Goal: Task Accomplishment & Management: Use online tool/utility

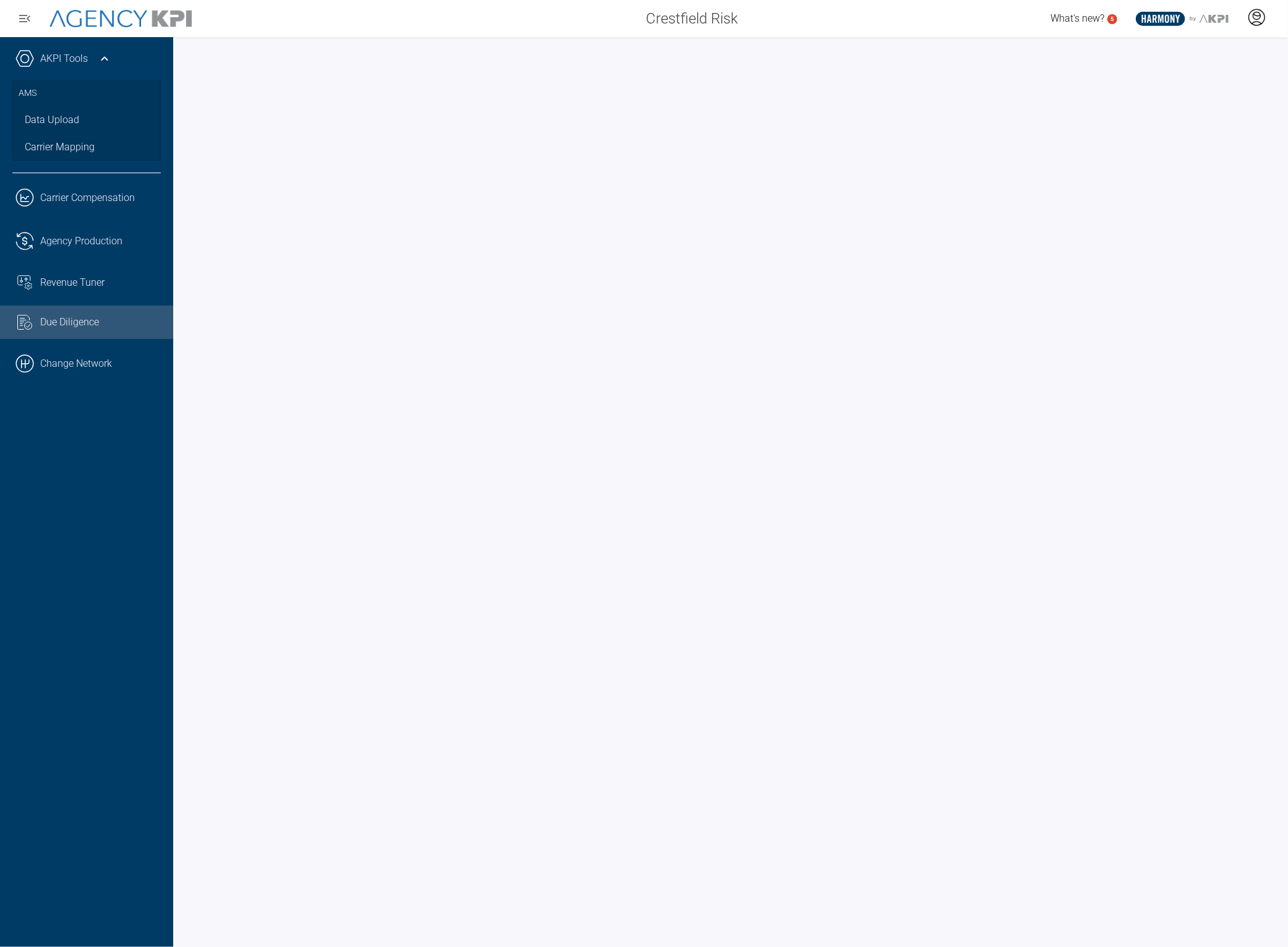
click at [1252, 17] on icon at bounding box center [1256, 17] width 18 height 18
click at [1203, 85] on li "Log Out" at bounding box center [1207, 87] width 133 height 26
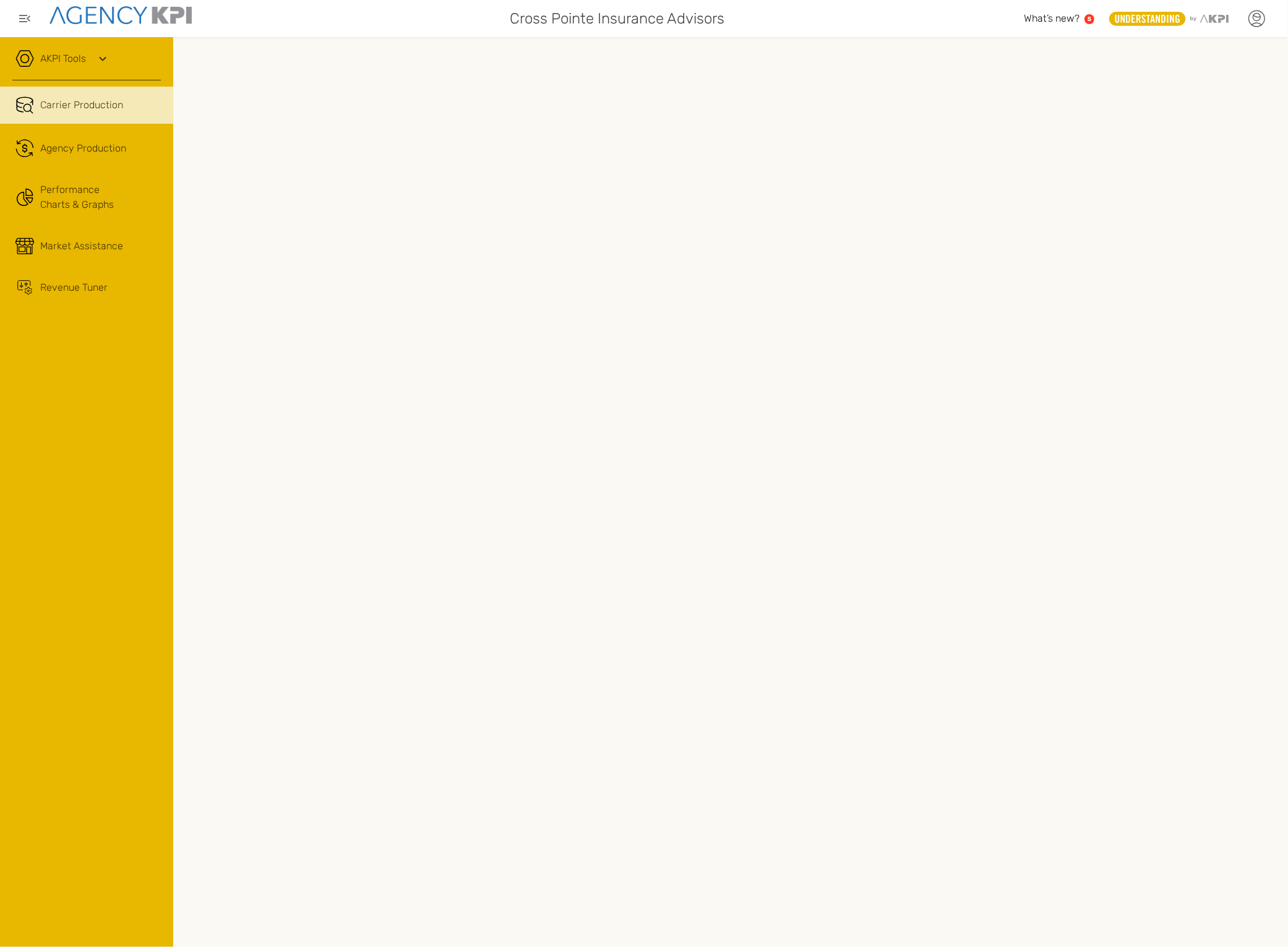
click at [1260, 23] on icon at bounding box center [1256, 18] width 18 height 18
click at [1184, 128] on li "Log Out" at bounding box center [1204, 128] width 138 height 32
click at [1257, 25] on icon at bounding box center [1256, 18] width 18 height 18
click at [1257, 19] on icon at bounding box center [1256, 18] width 18 height 18
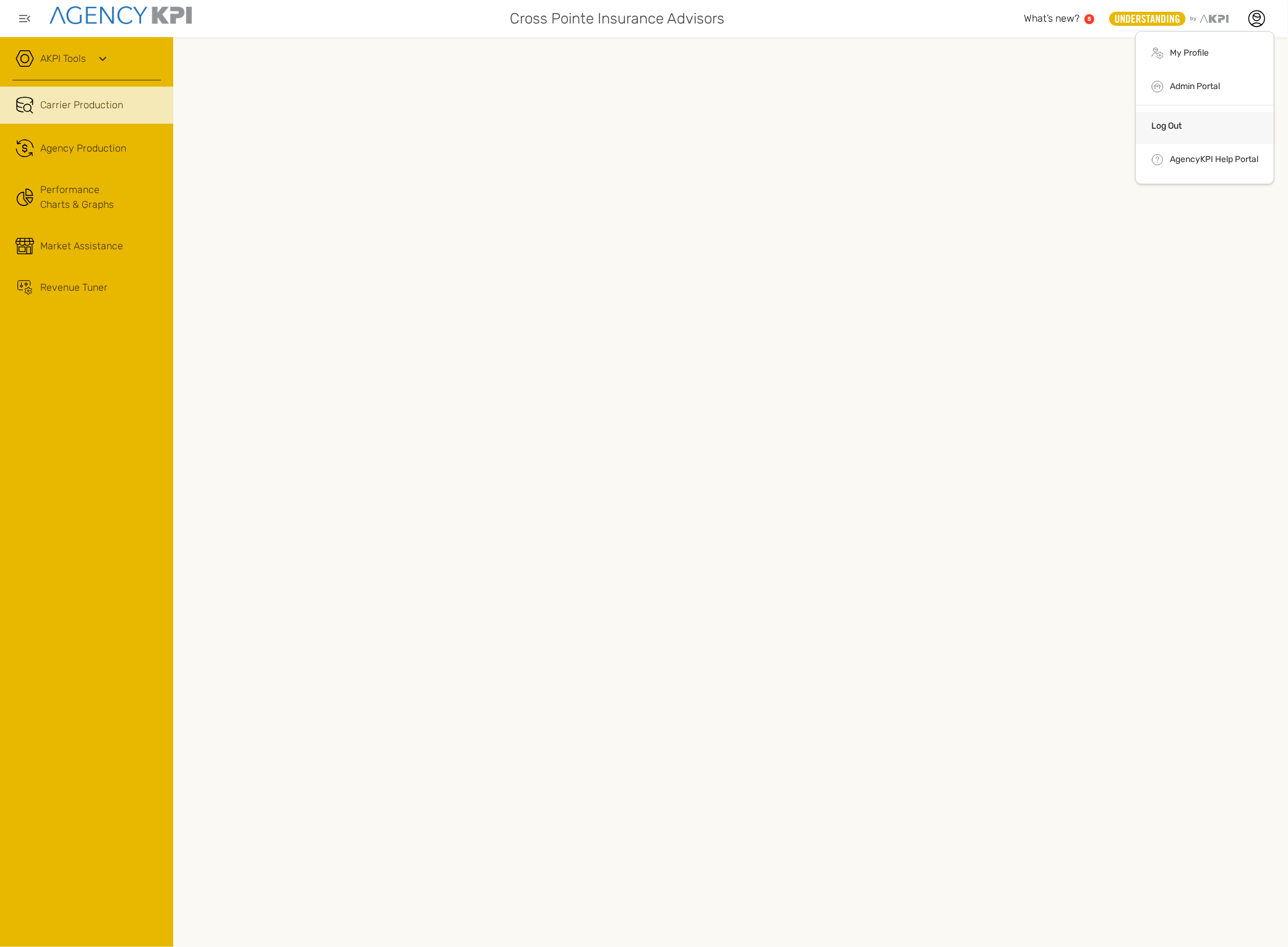
click at [1194, 122] on li "Log Out" at bounding box center [1204, 128] width 138 height 32
click at [69, 299] on link "Revenue Tuner" at bounding box center [87, 288] width 173 height 34
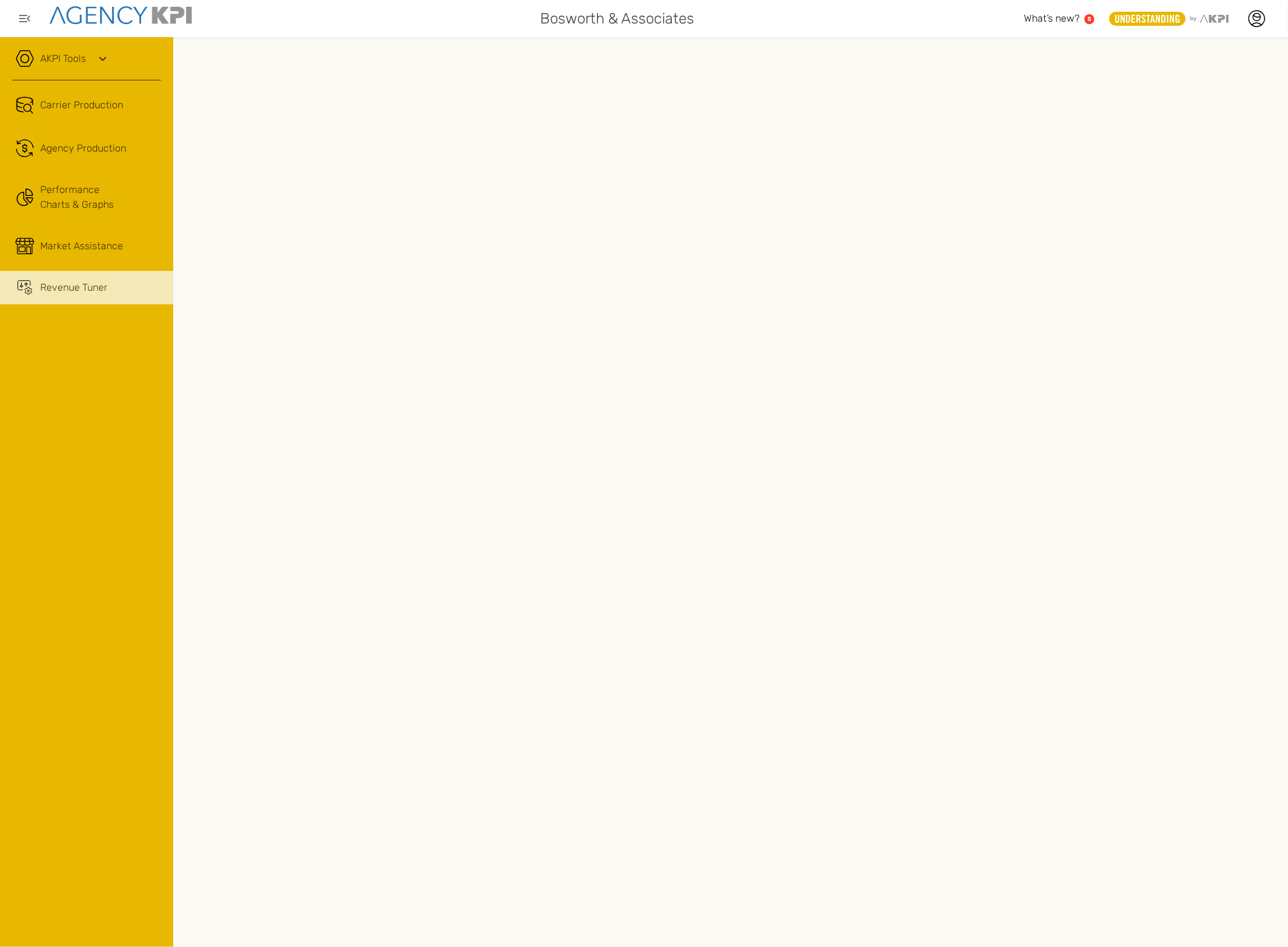
click at [10, 524] on div "AKPI Tools AMS Data Upload AMS Data Health Input Additional Carrier Production …" at bounding box center [87, 492] width 173 height 910
click at [1257, 17] on icon at bounding box center [1256, 15] width 7 height 2
click at [1192, 129] on li "Log Out" at bounding box center [1204, 128] width 138 height 32
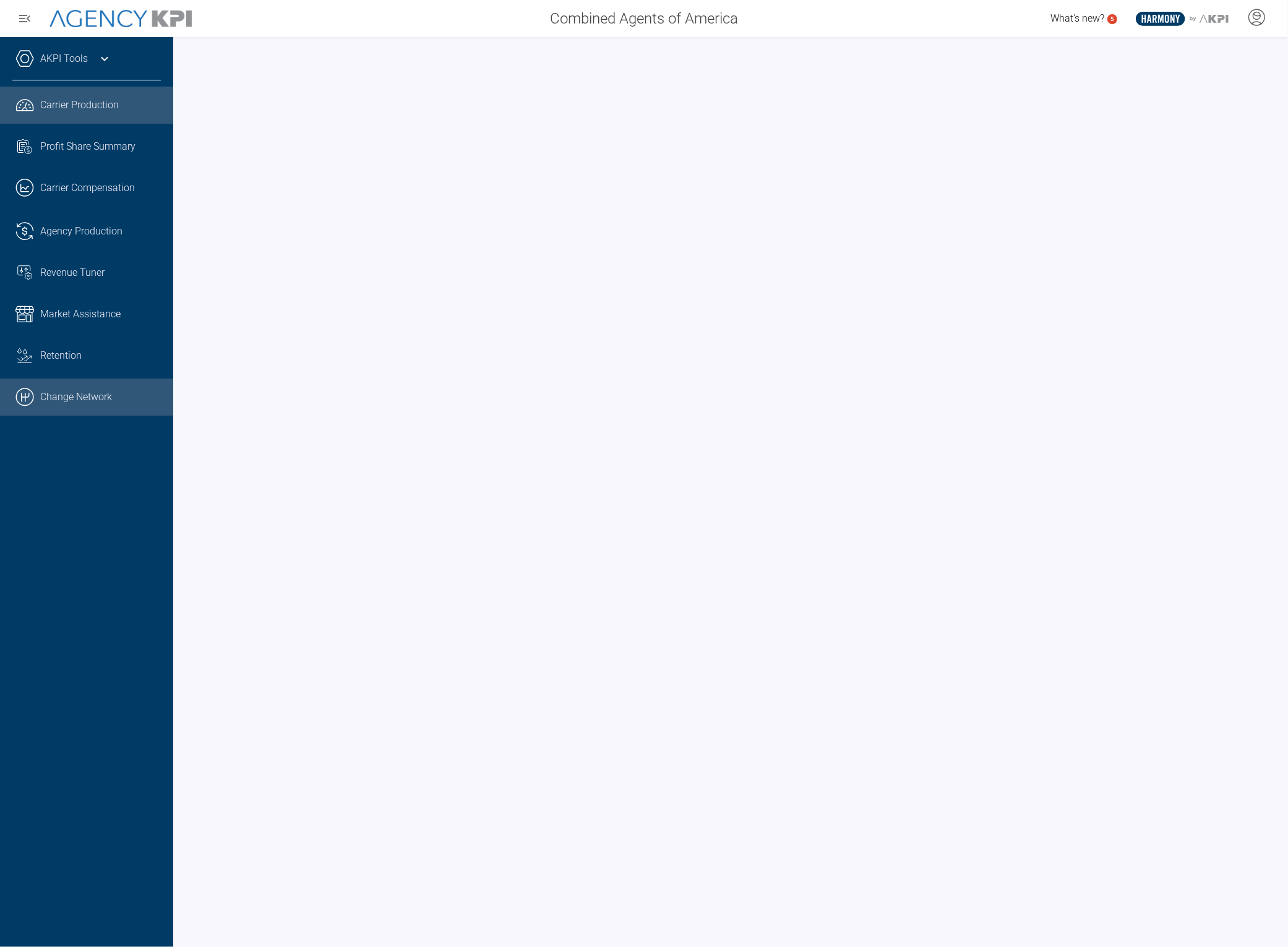
click at [71, 392] on link ".cls-1{fill:none;stroke:#000;stroke-linecap:round;stroke-linejoin:round;stroke-…" at bounding box center [87, 397] width 173 height 37
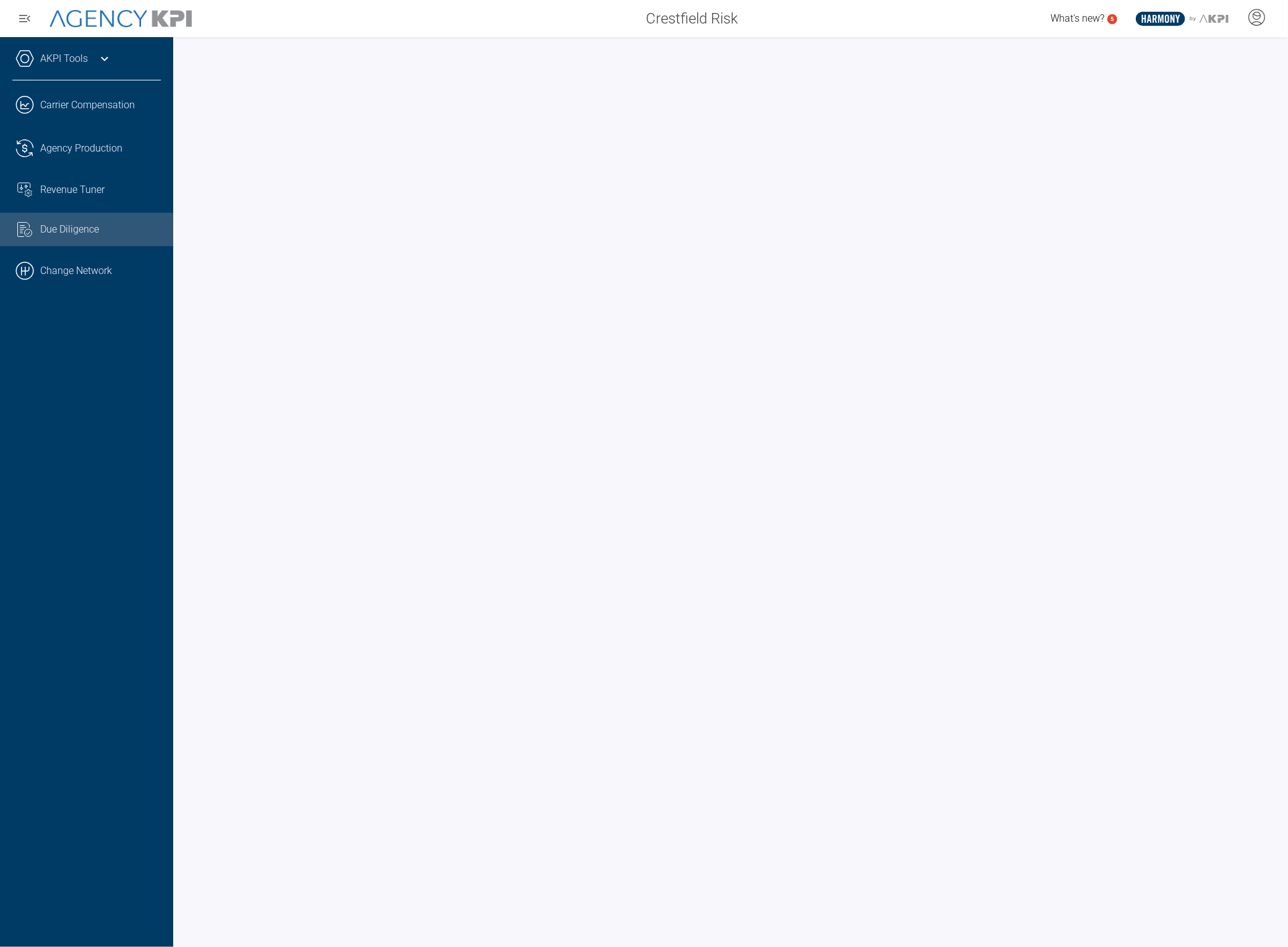
click at [106, 58] on icon at bounding box center [103, 59] width 7 height 4
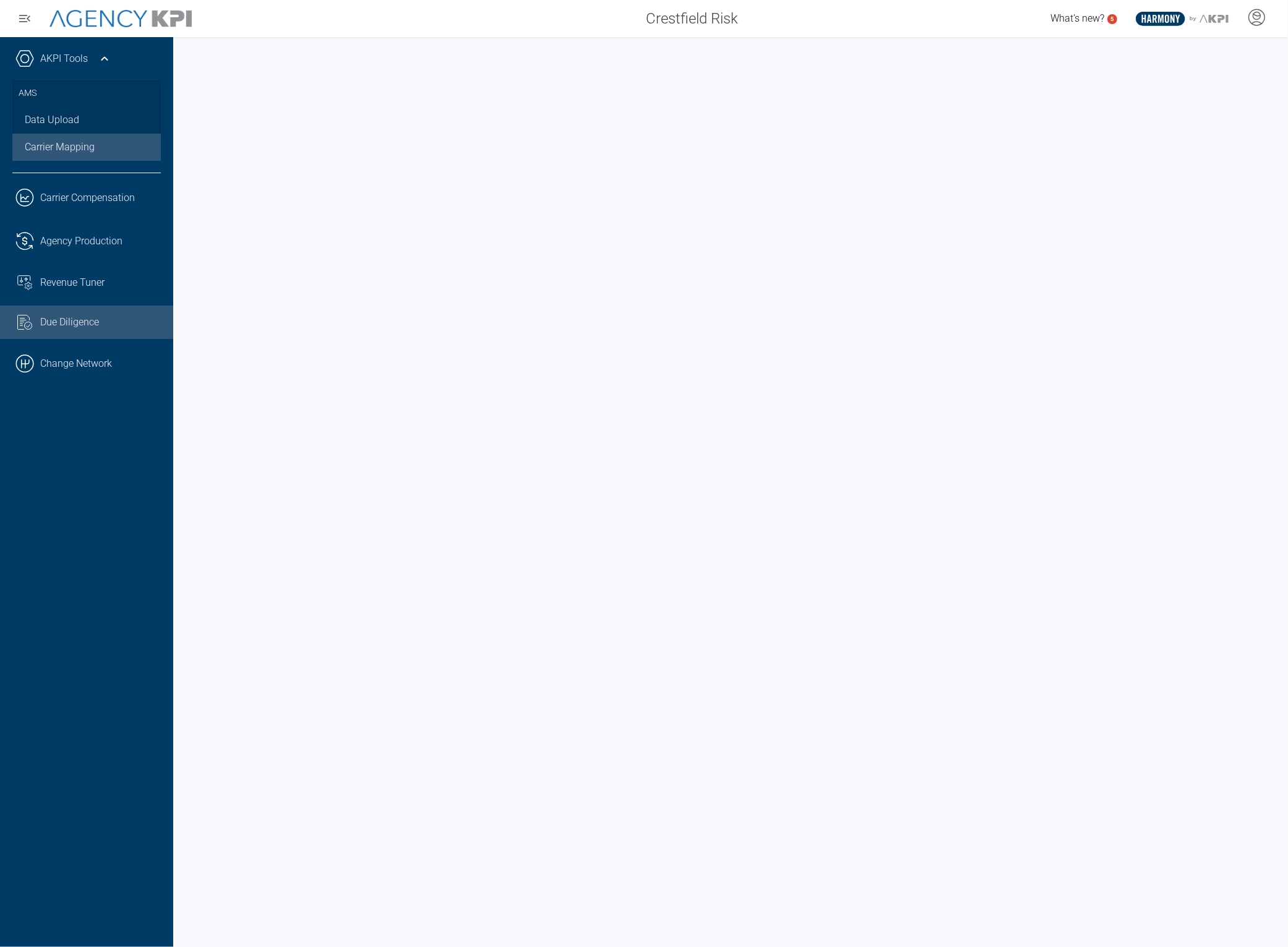
click at [73, 144] on link "Carrier Mapping" at bounding box center [87, 146] width 149 height 27
